Goal: Transaction & Acquisition: Subscribe to service/newsletter

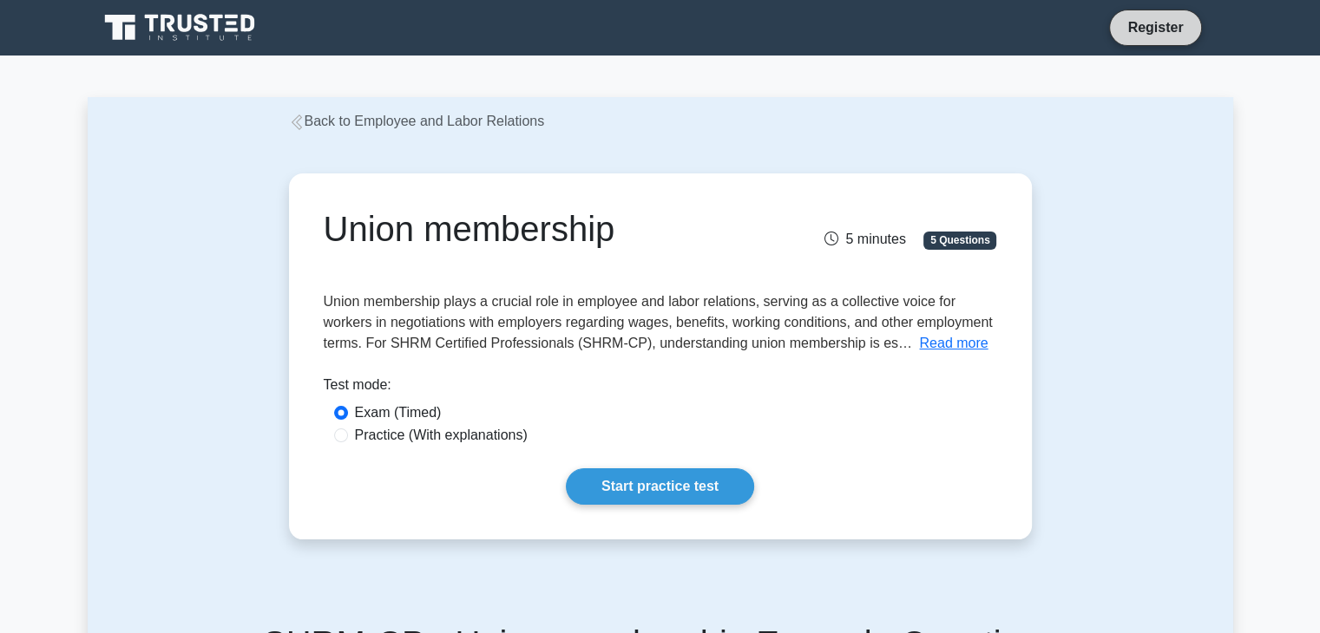
click at [1181, 22] on link "Register" at bounding box center [1155, 27] width 76 height 22
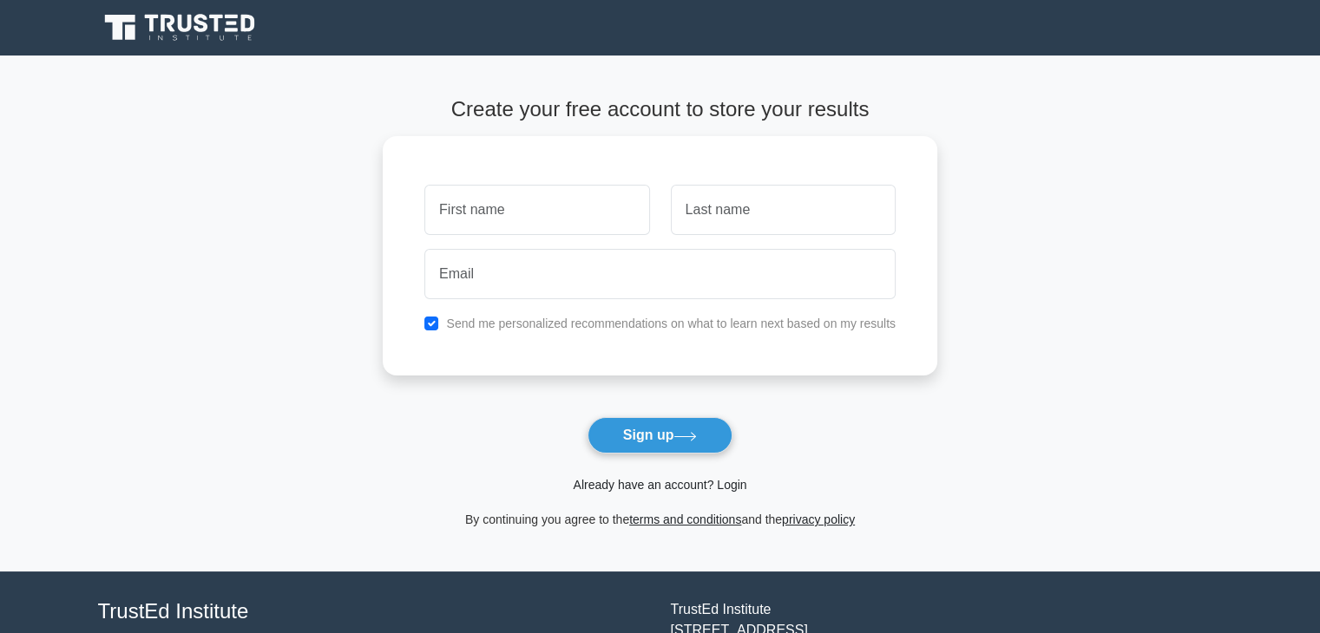
click at [734, 486] on link "Already have an account? Login" at bounding box center [660, 485] width 174 height 14
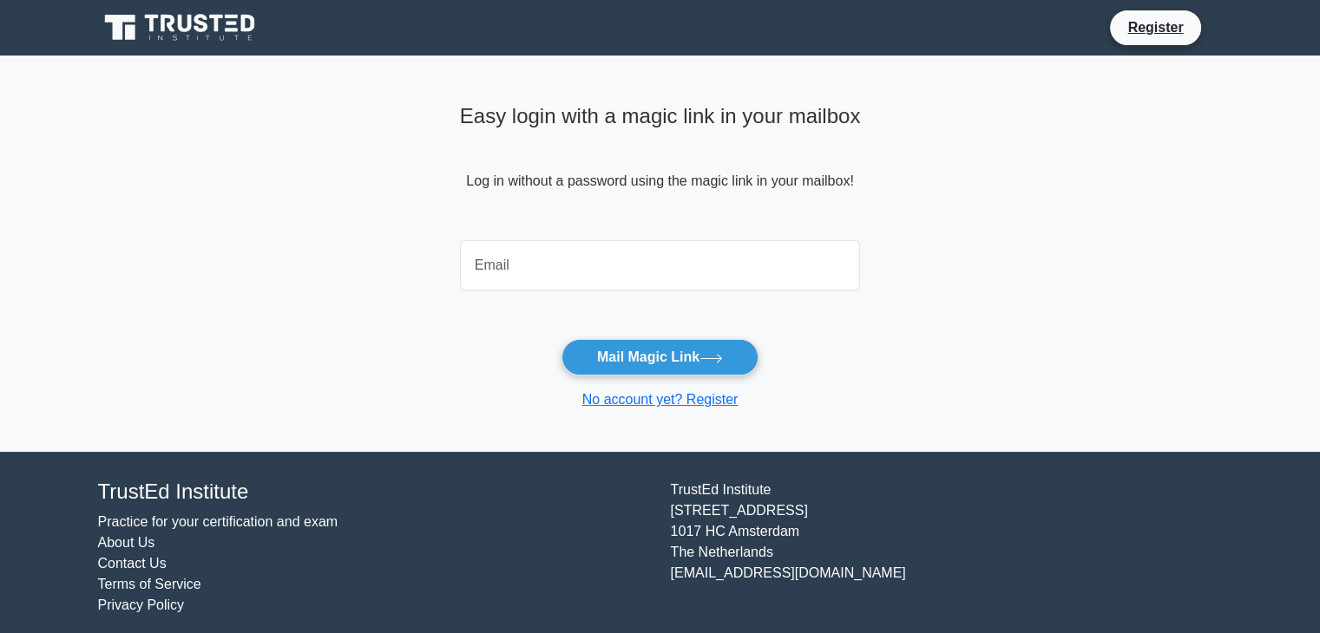
drag, startPoint x: 614, startPoint y: 239, endPoint x: 614, endPoint y: 249, distance: 9.5
click at [614, 247] on div at bounding box center [660, 265] width 422 height 64
click at [574, 279] on input "email" at bounding box center [660, 265] width 401 height 50
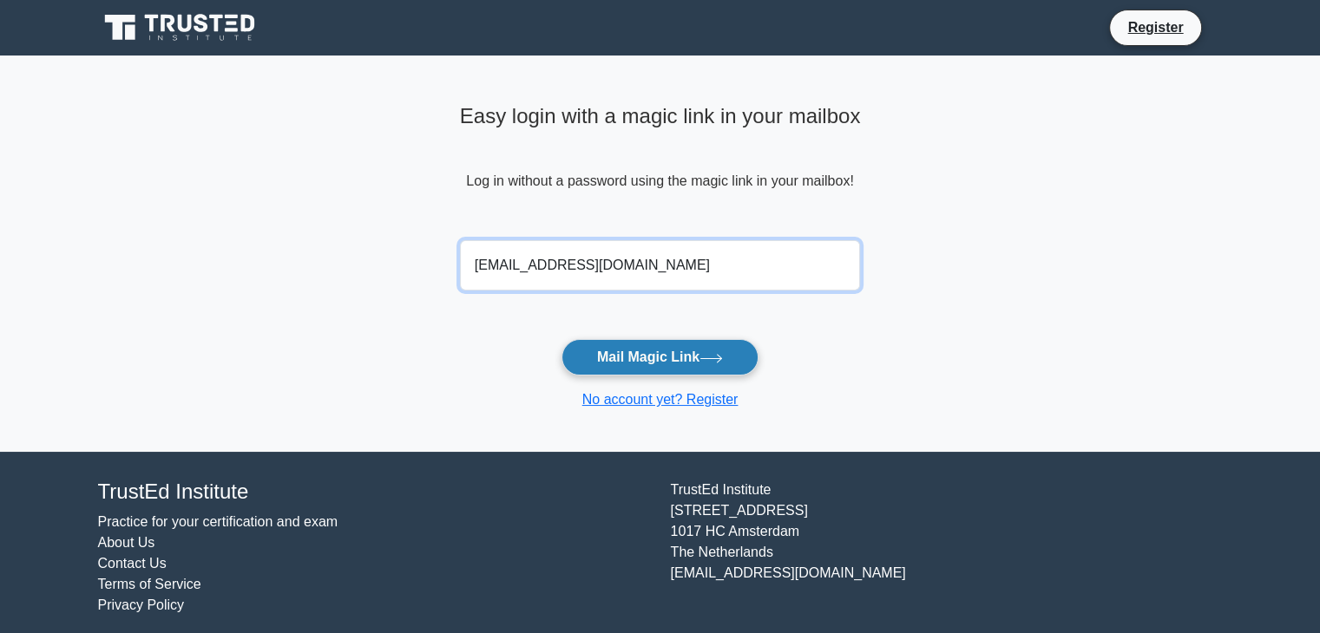
type input "ashwiniknagabhushana@gmail.com"
click at [621, 344] on button "Mail Magic Link" at bounding box center [659, 357] width 197 height 36
